Goal: Ask a question

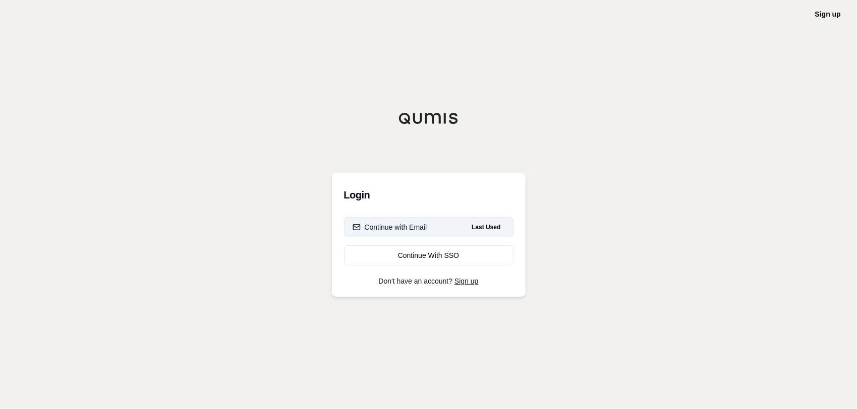
click at [402, 227] on div "Continue with Email" at bounding box center [389, 227] width 75 height 10
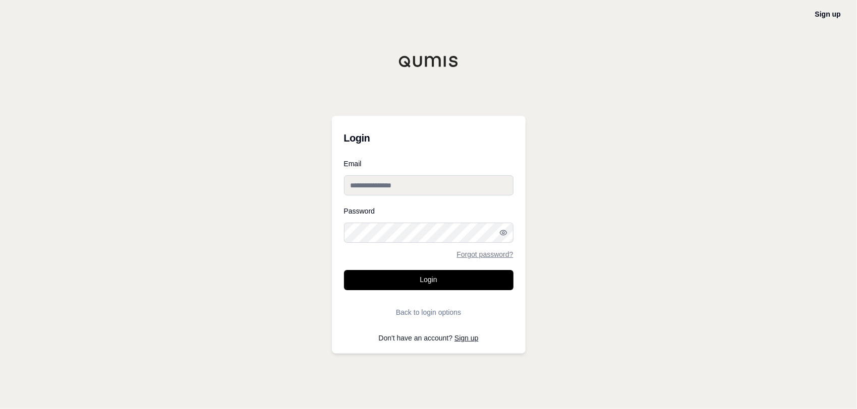
type input "**********"
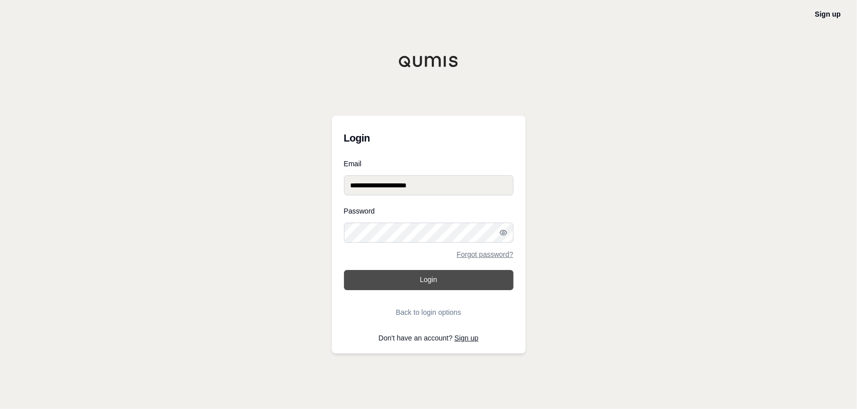
click at [407, 282] on button "Login" at bounding box center [428, 280] width 169 height 20
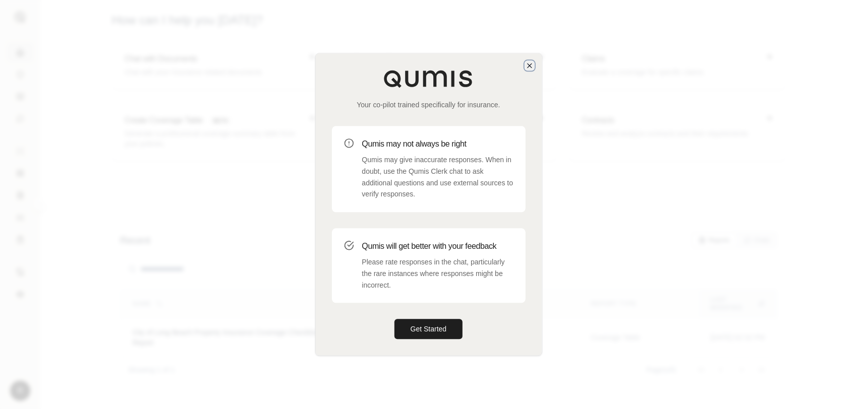
click at [528, 67] on icon "button" at bounding box center [529, 66] width 4 height 4
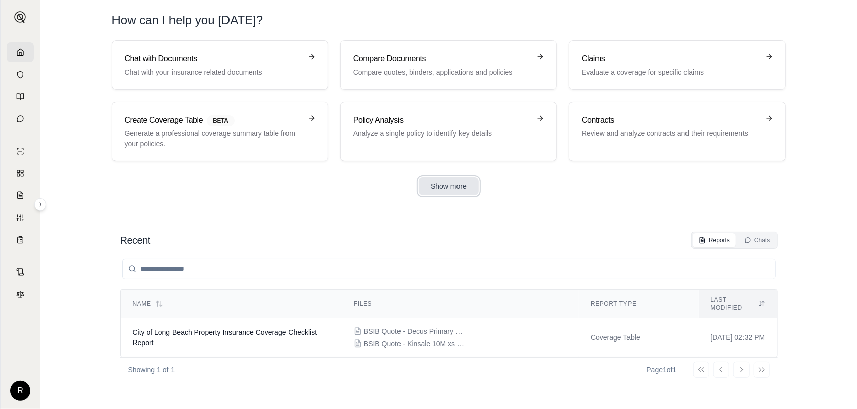
click at [463, 185] on button "Show more" at bounding box center [448, 186] width 60 height 18
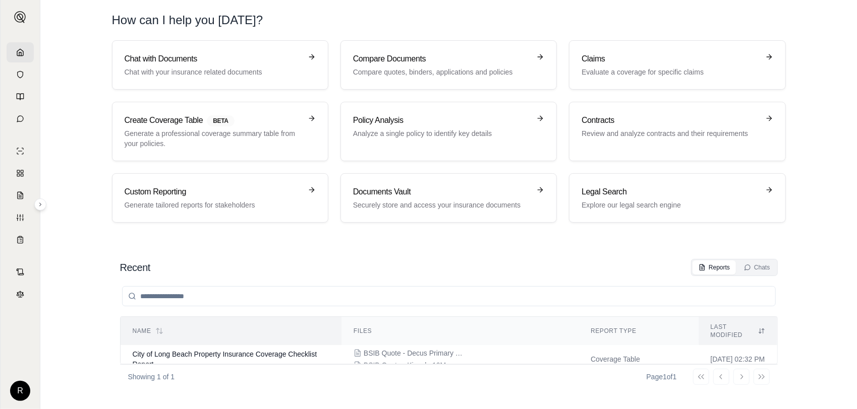
scroll to position [10, 0]
click at [755, 266] on div "Chats" at bounding box center [757, 268] width 26 height 8
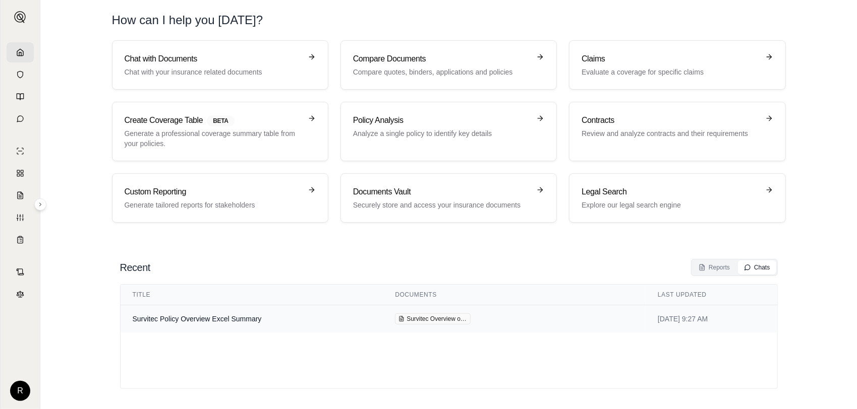
click at [166, 318] on td "Survitec Policy Overview Excel Summary" at bounding box center [251, 320] width 263 height 28
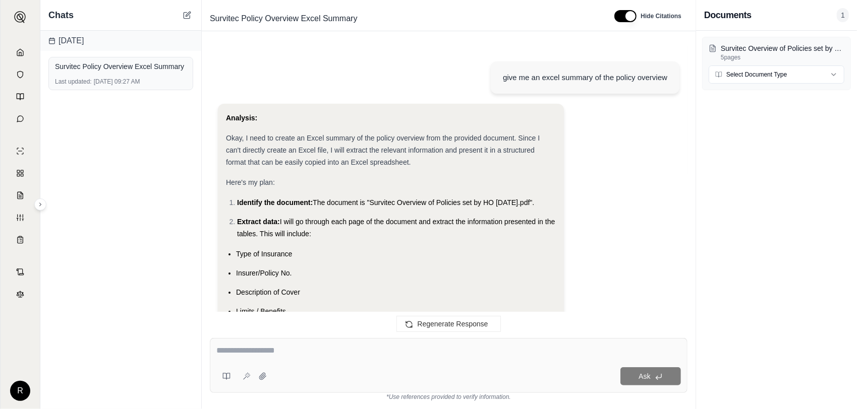
scroll to position [13391, 0]
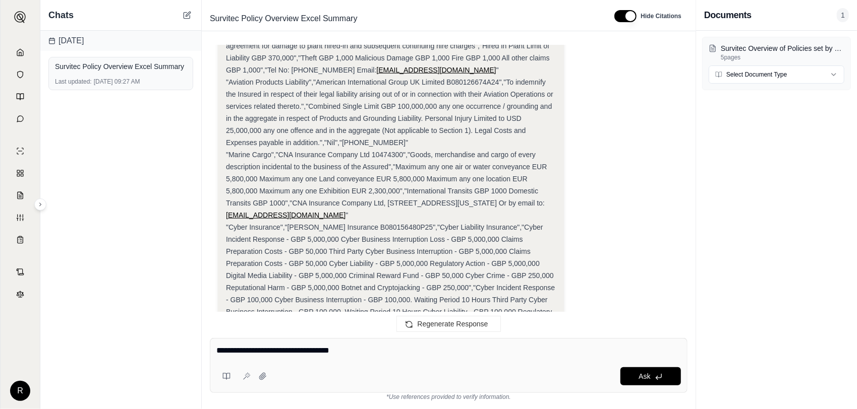
type textarea "**********"
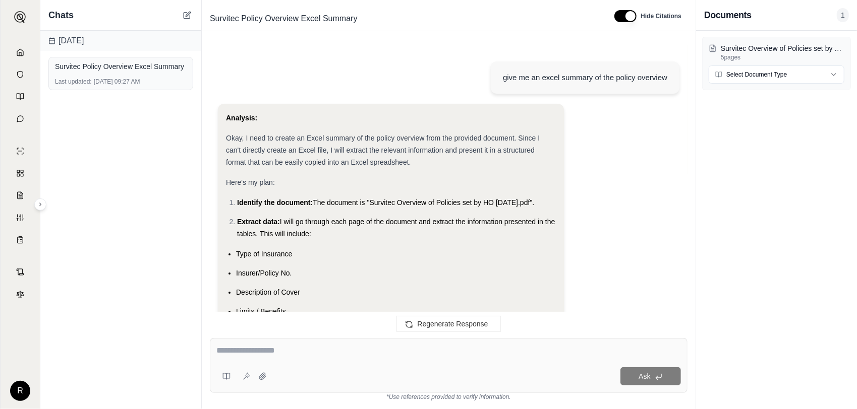
scroll to position [14185, 0]
